Goal: Use online tool/utility

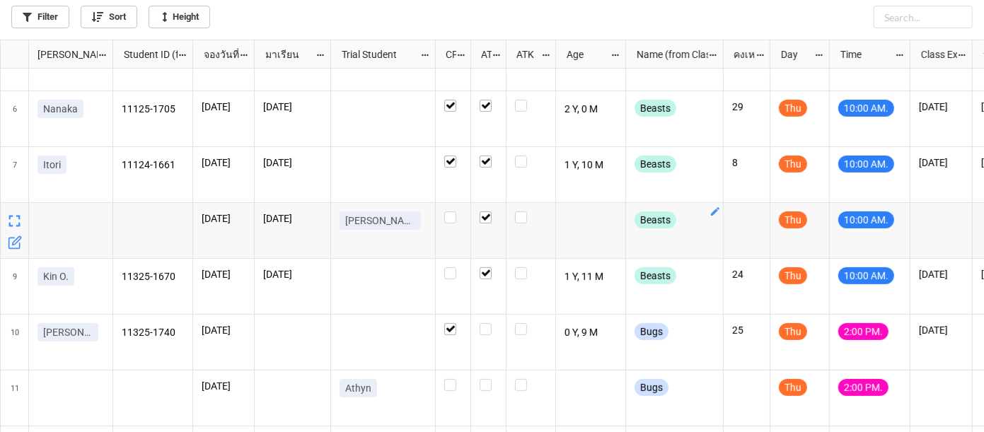
scroll to position [321, 0]
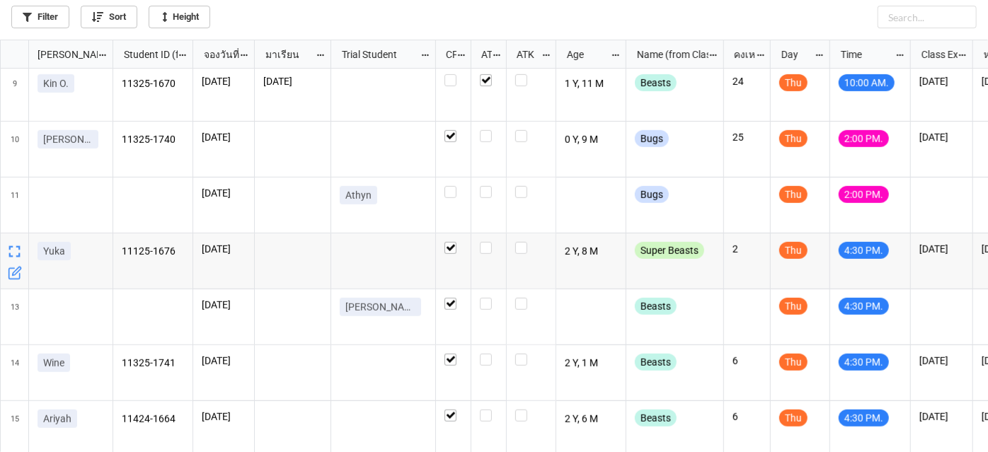
scroll to position [321, 0]
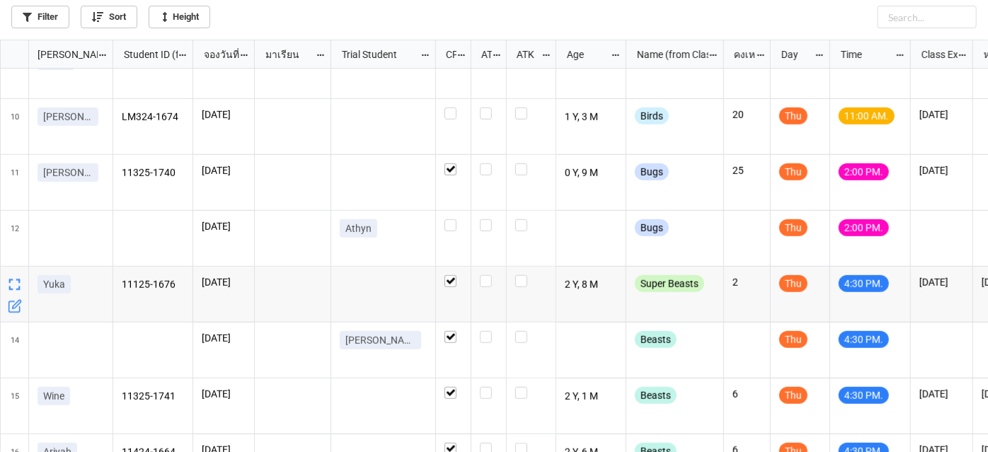
scroll to position [450, 0]
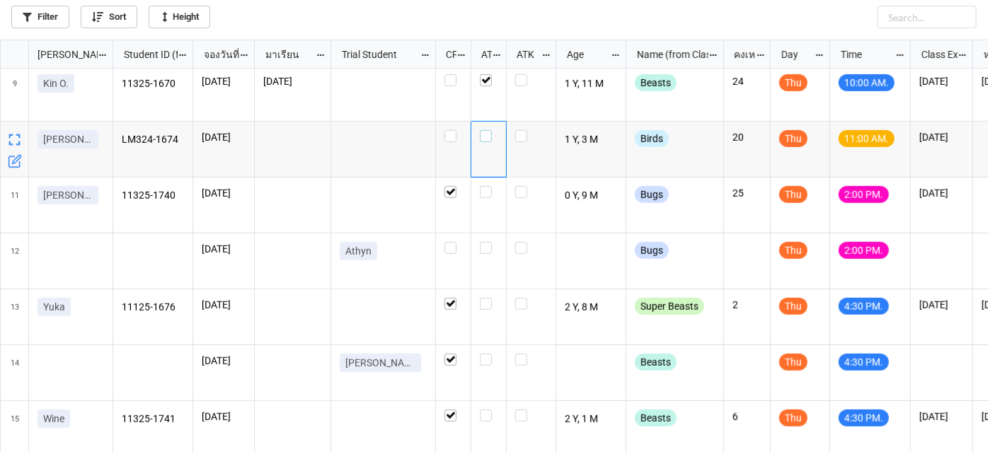
click at [481, 130] on label "grid" at bounding box center [489, 130] width 18 height 0
